Goal: Find specific page/section: Find specific page/section

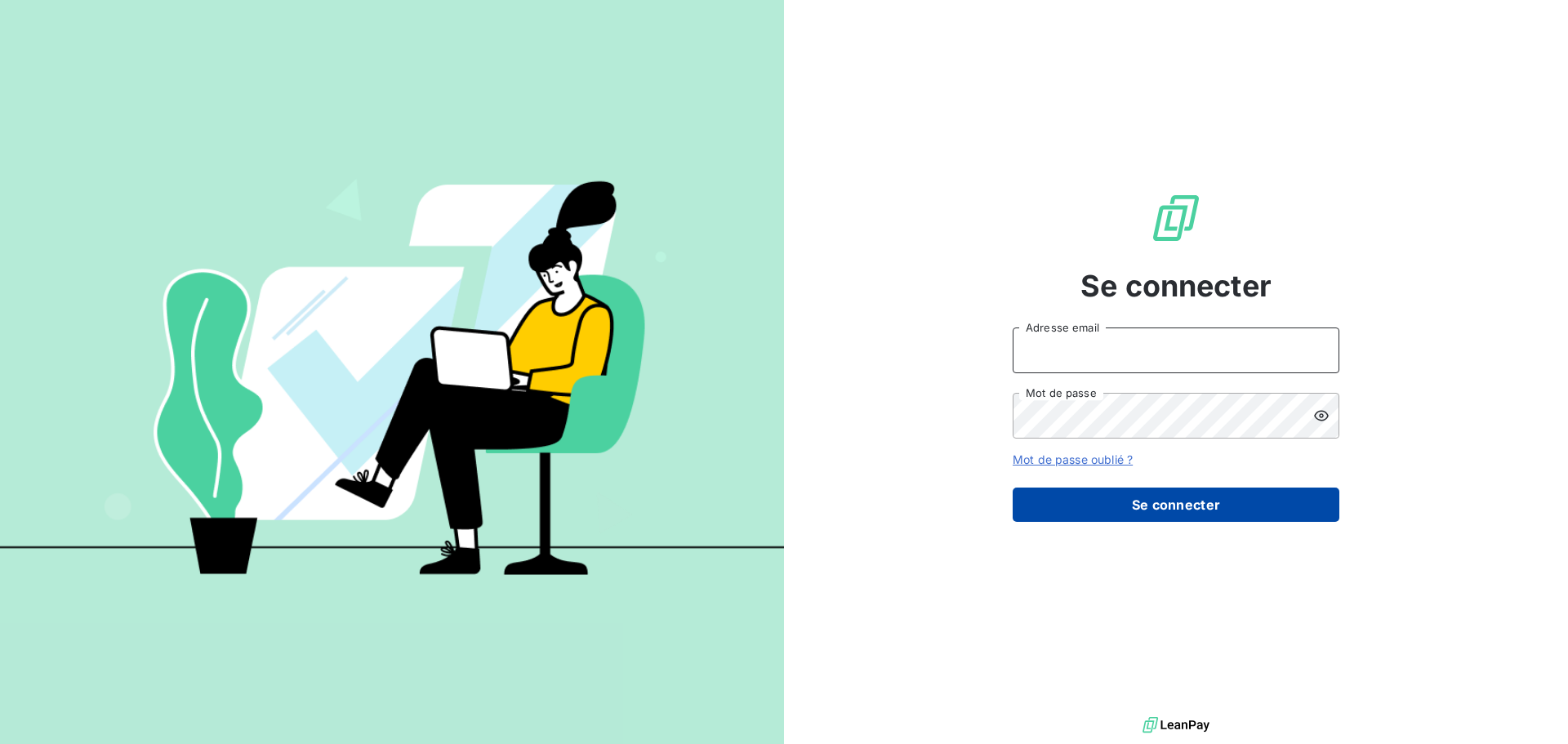
type input "[EMAIL_ADDRESS][DOMAIN_NAME]"
click at [1222, 506] on button "Se connecter" at bounding box center [1175, 505] width 327 height 34
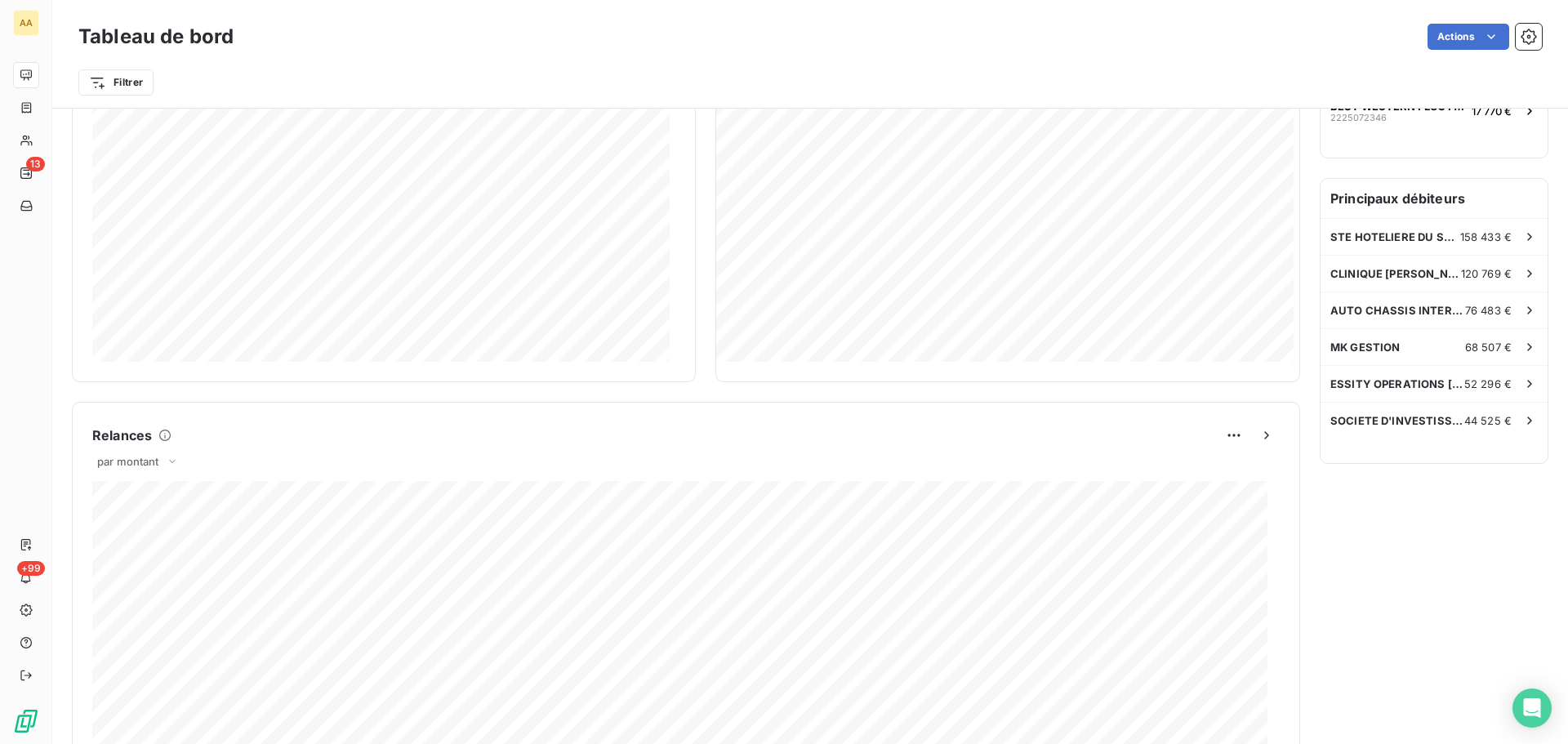
scroll to position [328, 0]
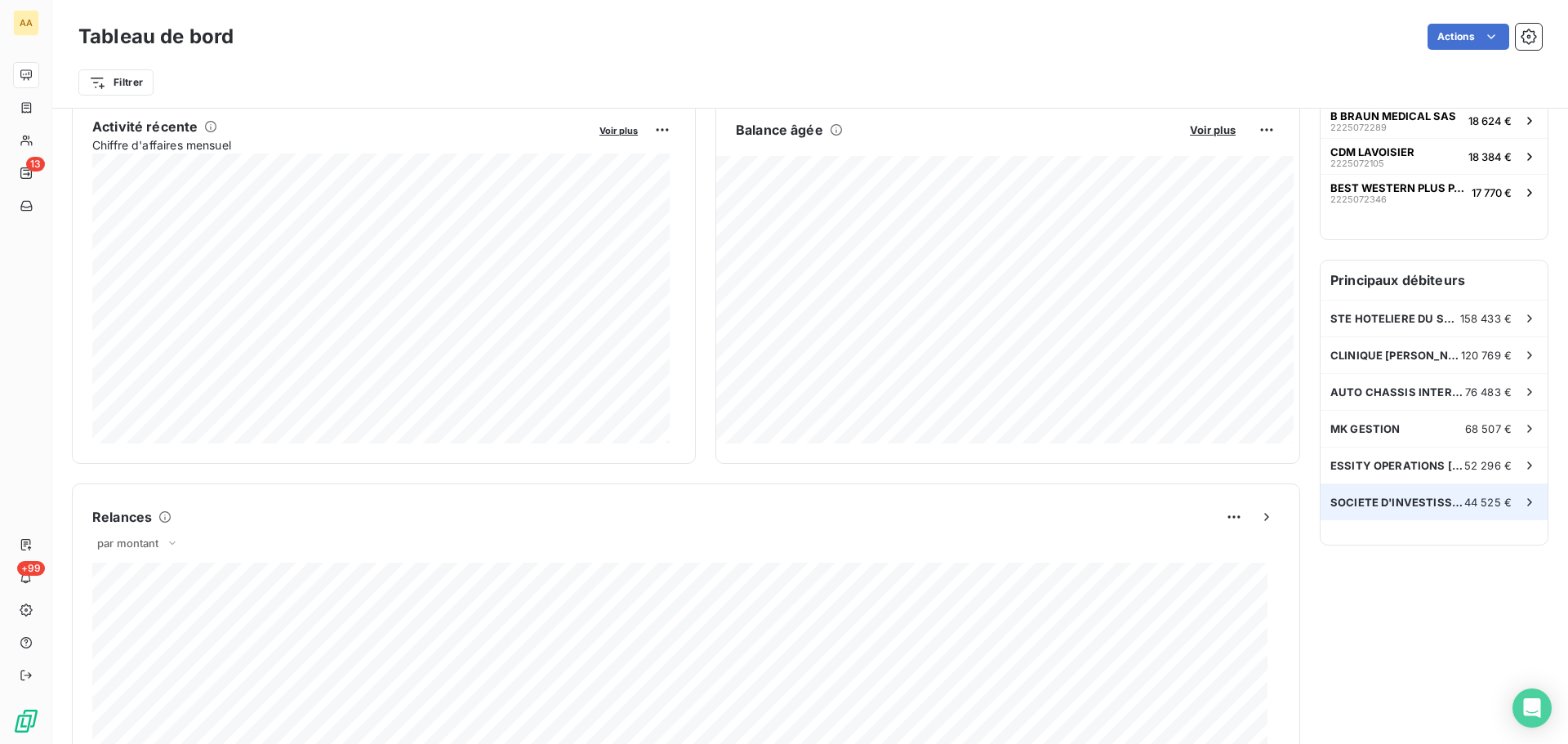
click at [1521, 503] on icon at bounding box center [1529, 502] width 17 height 17
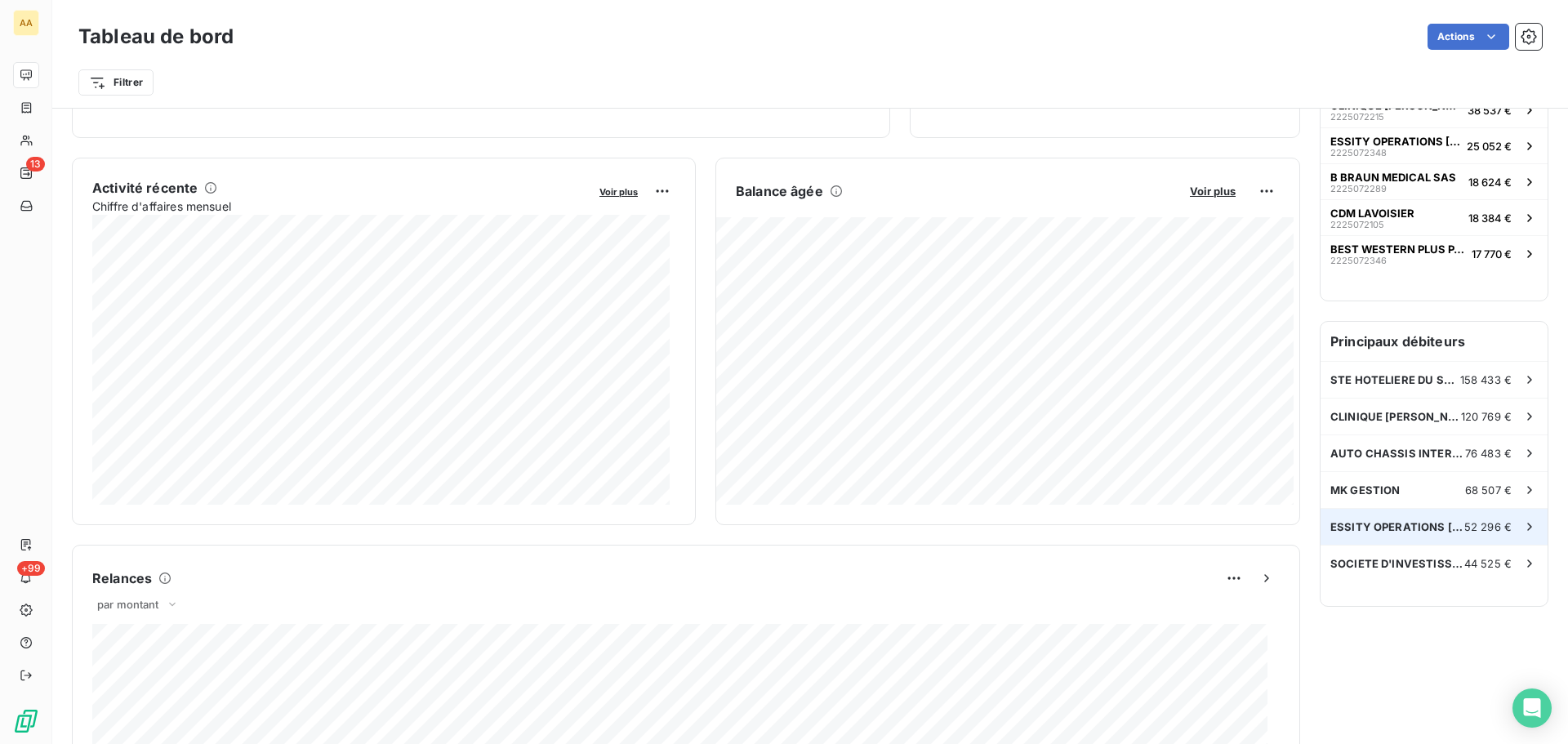
scroll to position [328, 0]
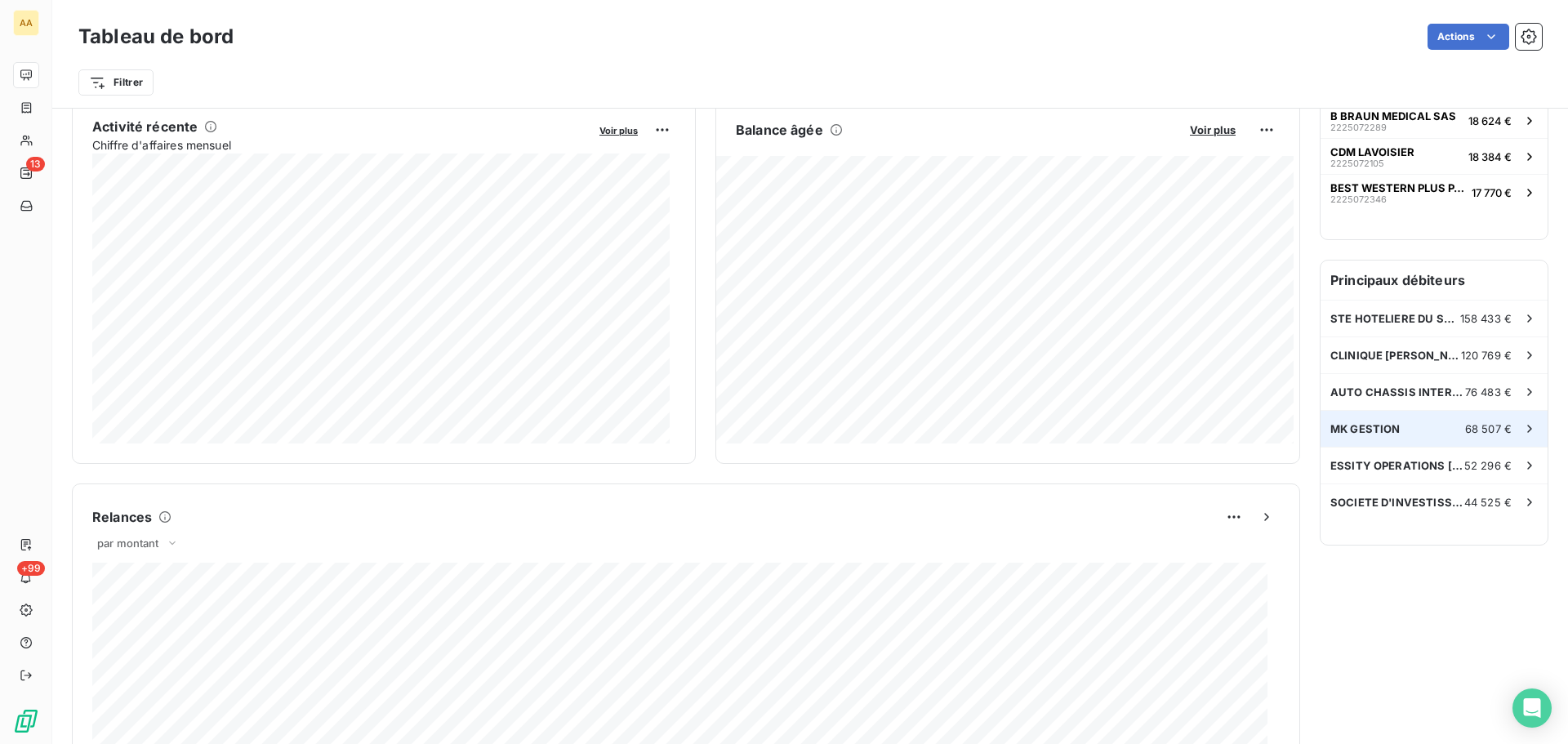
click at [1363, 417] on div "MK GESTION 68 507 €" at bounding box center [1434, 429] width 227 height 36
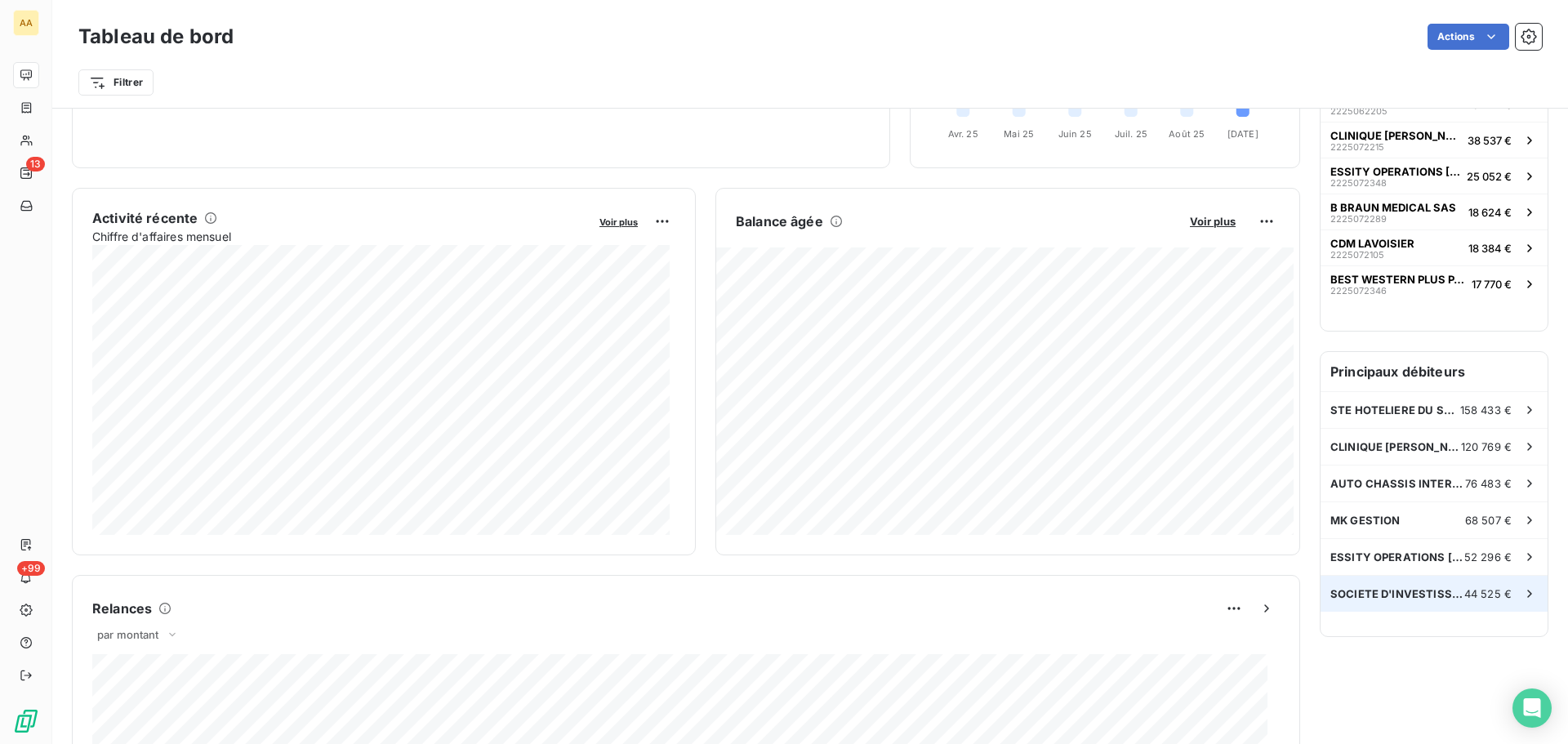
scroll to position [246, 0]
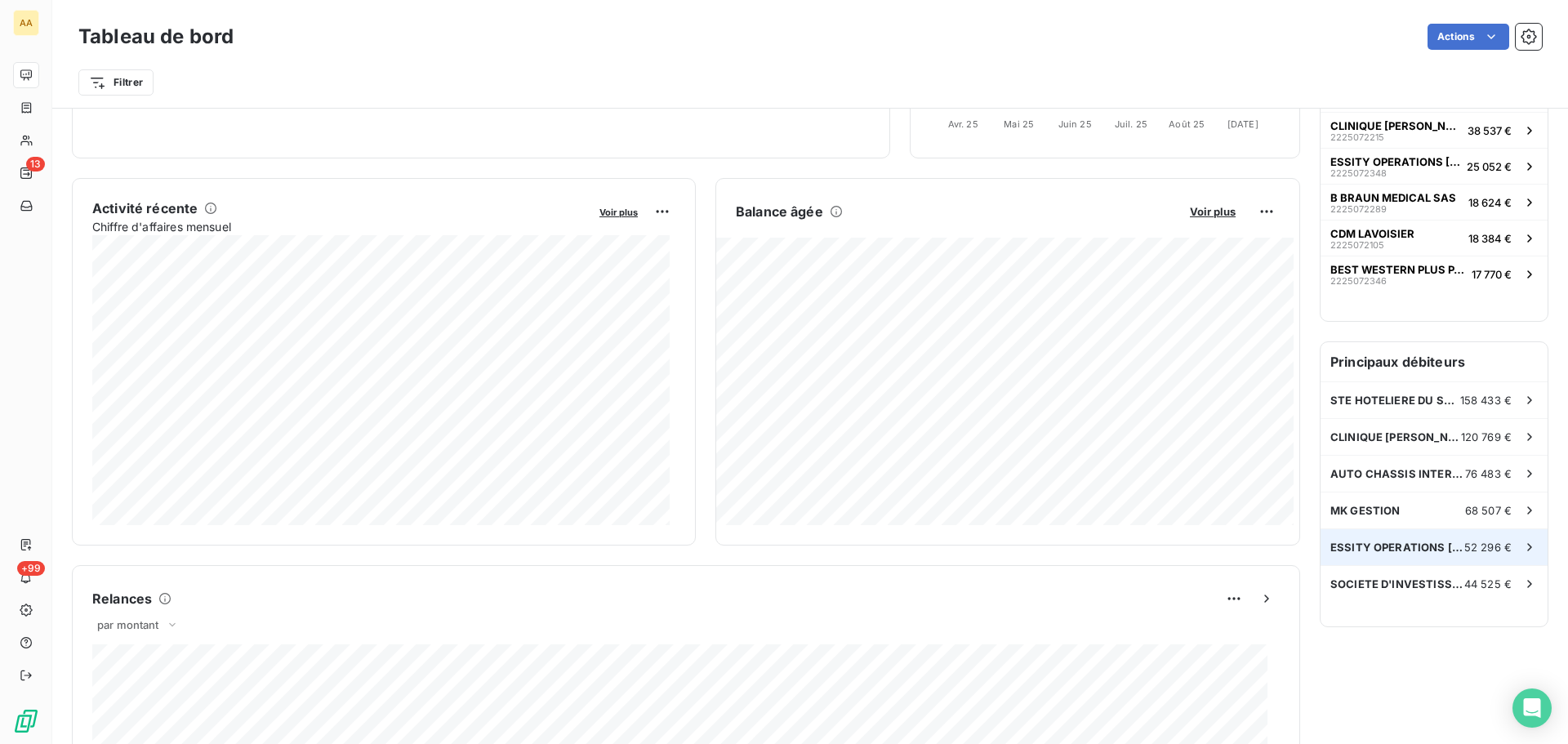
click at [1394, 547] on span "ESSITY OPERATIONS [GEOGRAPHIC_DATA]" at bounding box center [1397, 547] width 134 height 13
